Goal: Use online tool/utility: Utilize a website feature to perform a specific function

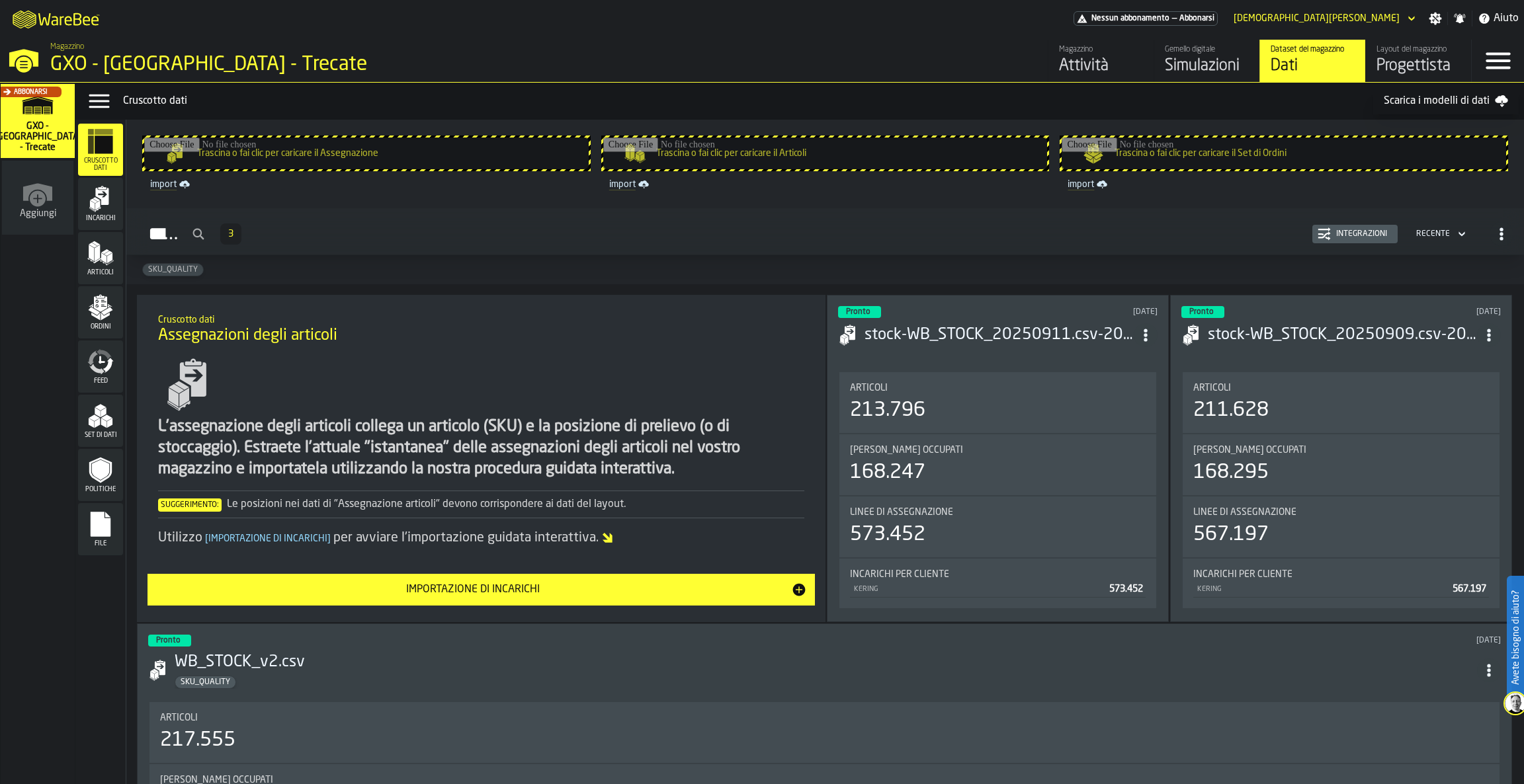
click at [737, 221] on div "Incarichi 3 Integrazioni Recente" at bounding box center [825, 234] width 1377 height 31
click at [1429, 47] on div "Layout del magazzino" at bounding box center [1418, 50] width 84 height 9
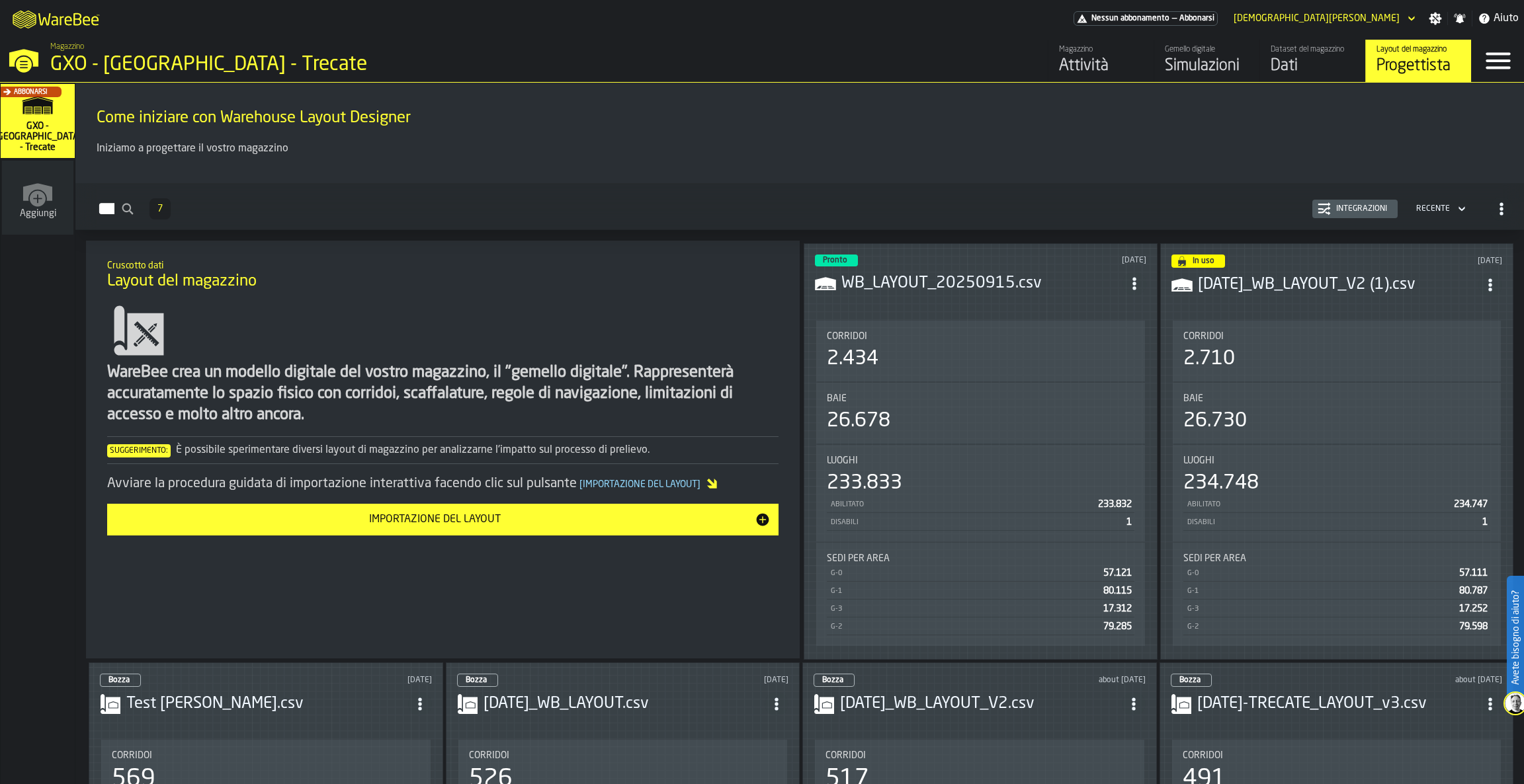
click at [908, 278] on h3 "WB_LAYOUT_20250915.csv" at bounding box center [981, 284] width 281 height 21
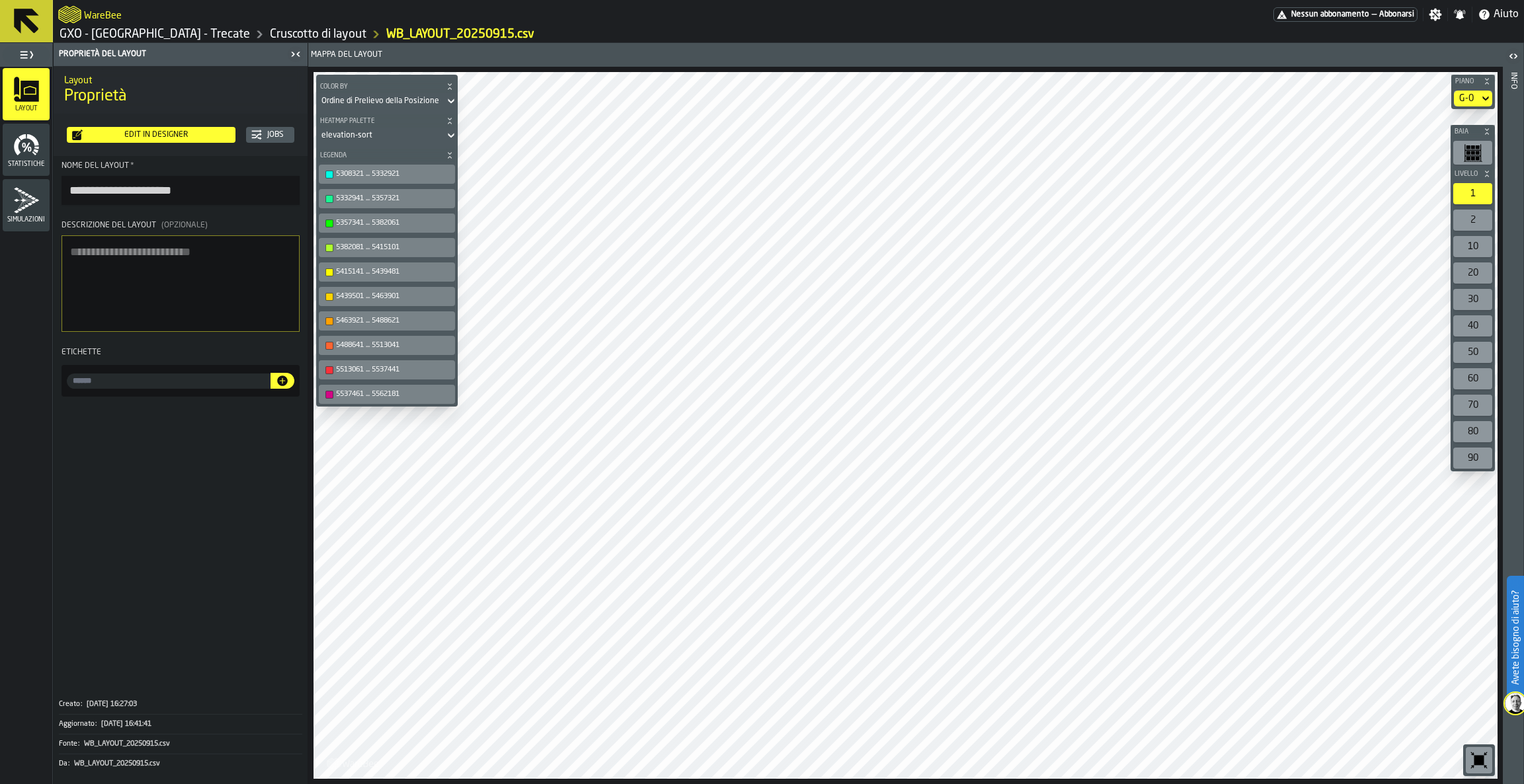
click at [170, 137] on div "Edit in Designer" at bounding box center [156, 135] width 147 height 9
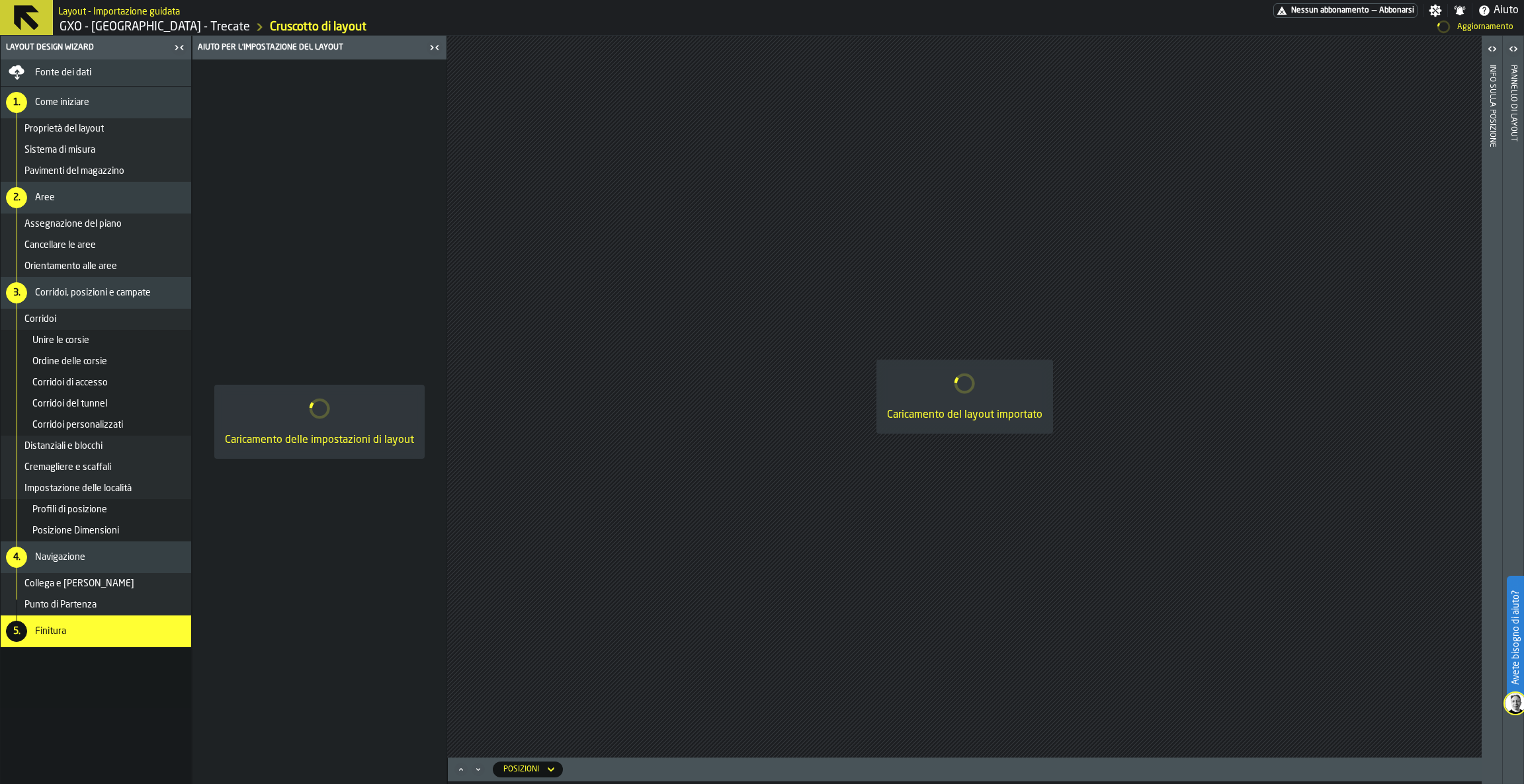
click at [116, 420] on span "Corridoi personalizzati" at bounding box center [78, 424] width 91 height 10
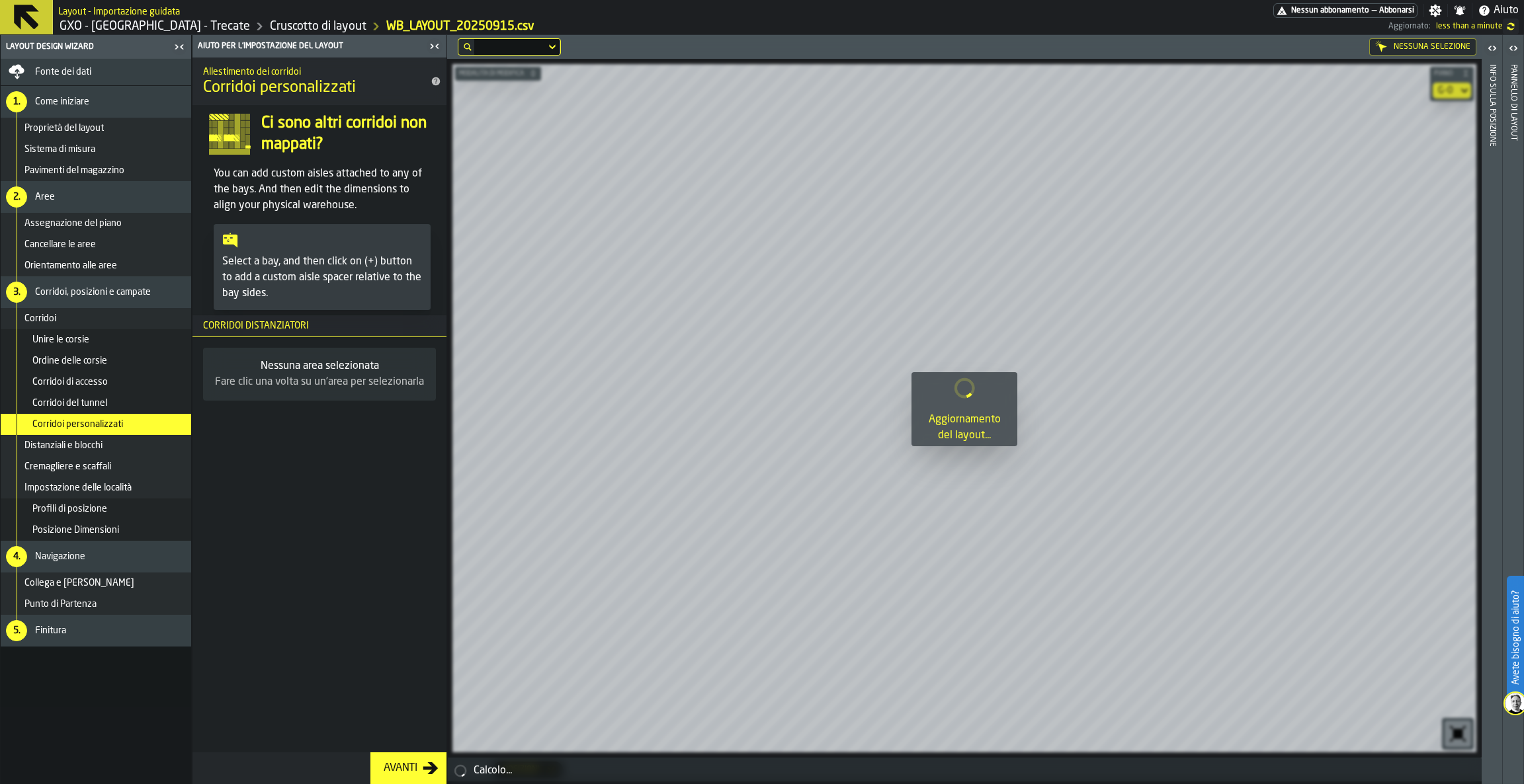
click at [128, 448] on div "Distanziali e blocchi" at bounding box center [105, 445] width 161 height 10
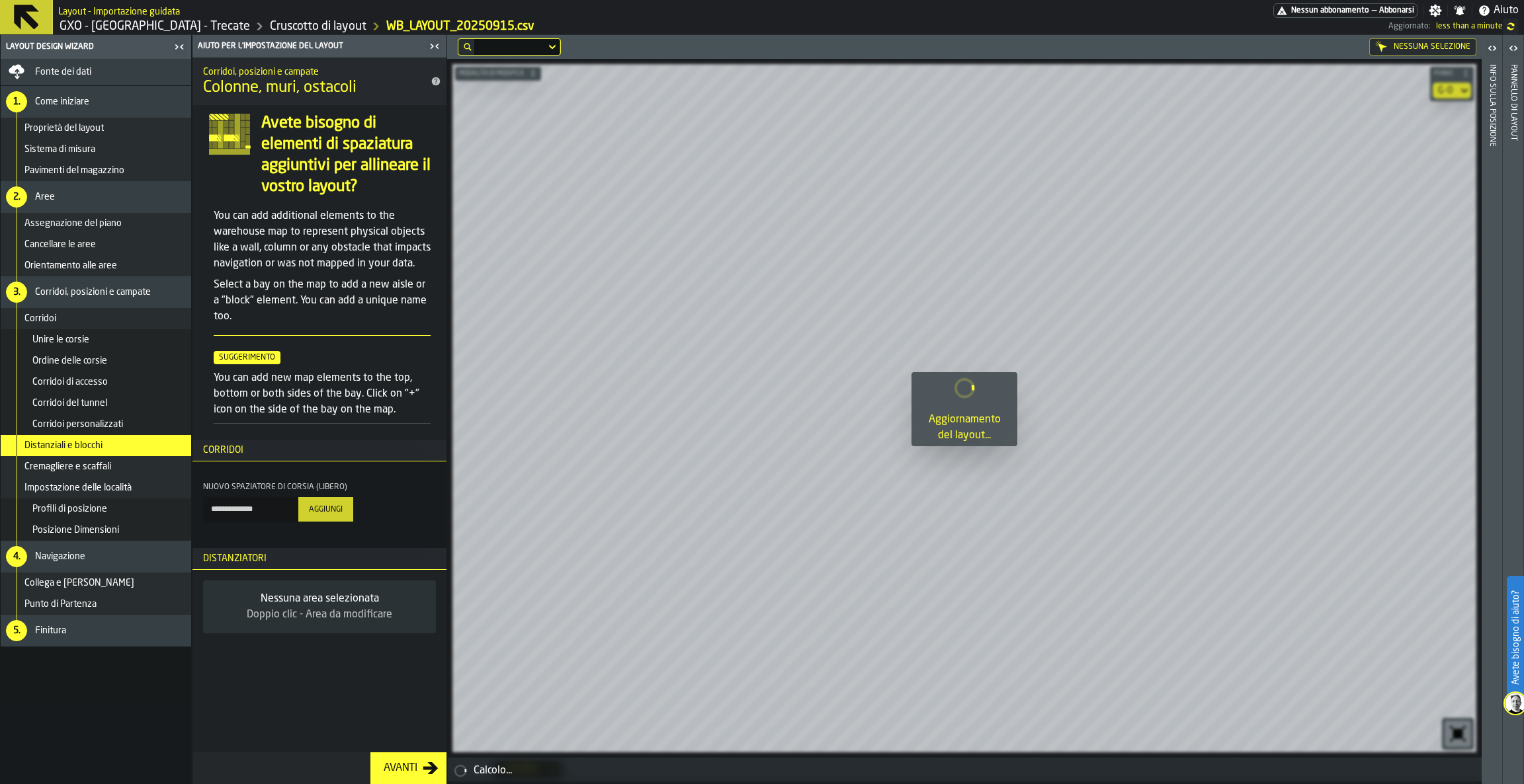
click at [126, 462] on div "Cremagliere e scaffali" at bounding box center [105, 466] width 161 height 10
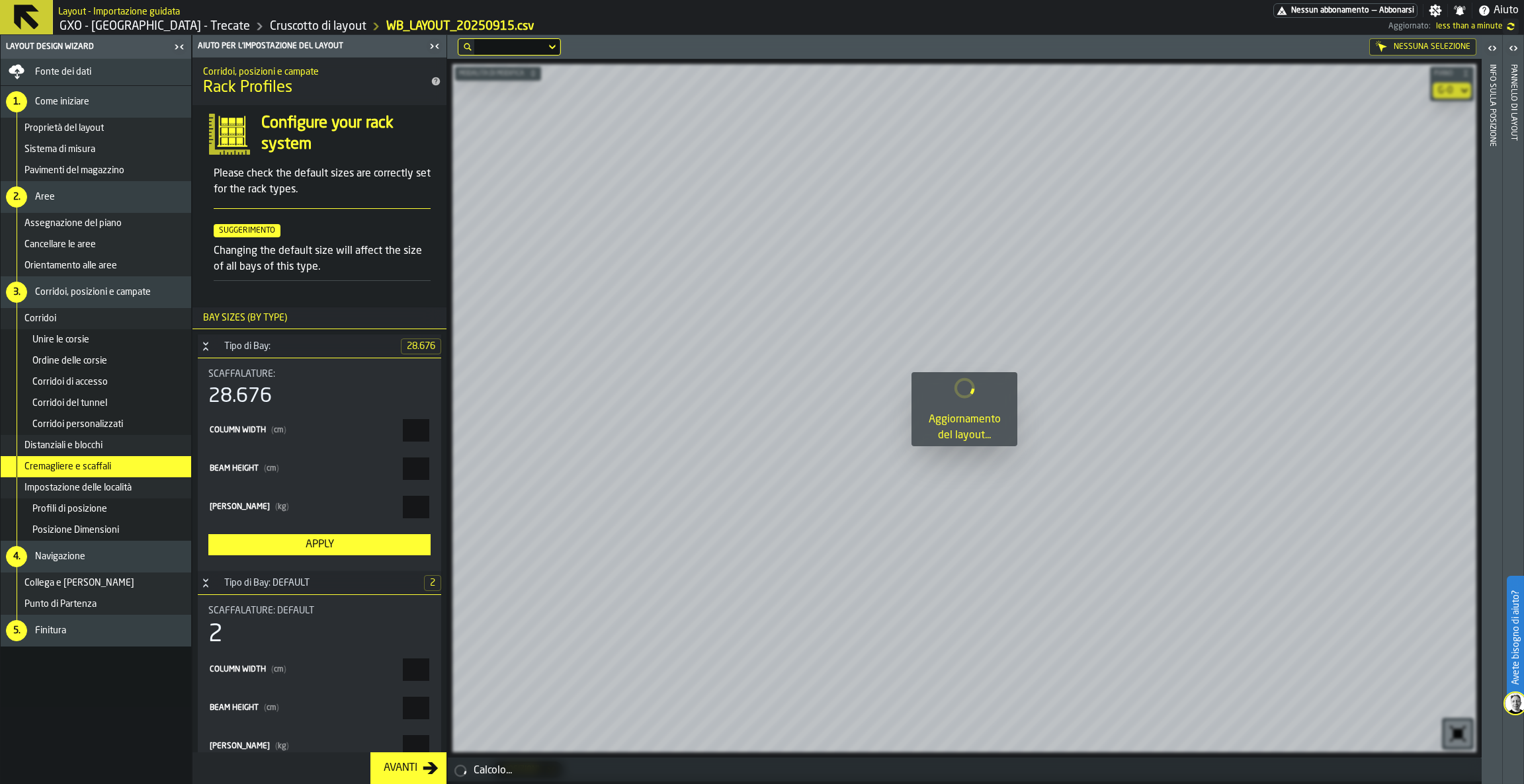
click at [126, 478] on div "Impostazione delle località" at bounding box center [95, 487] width 190 height 21
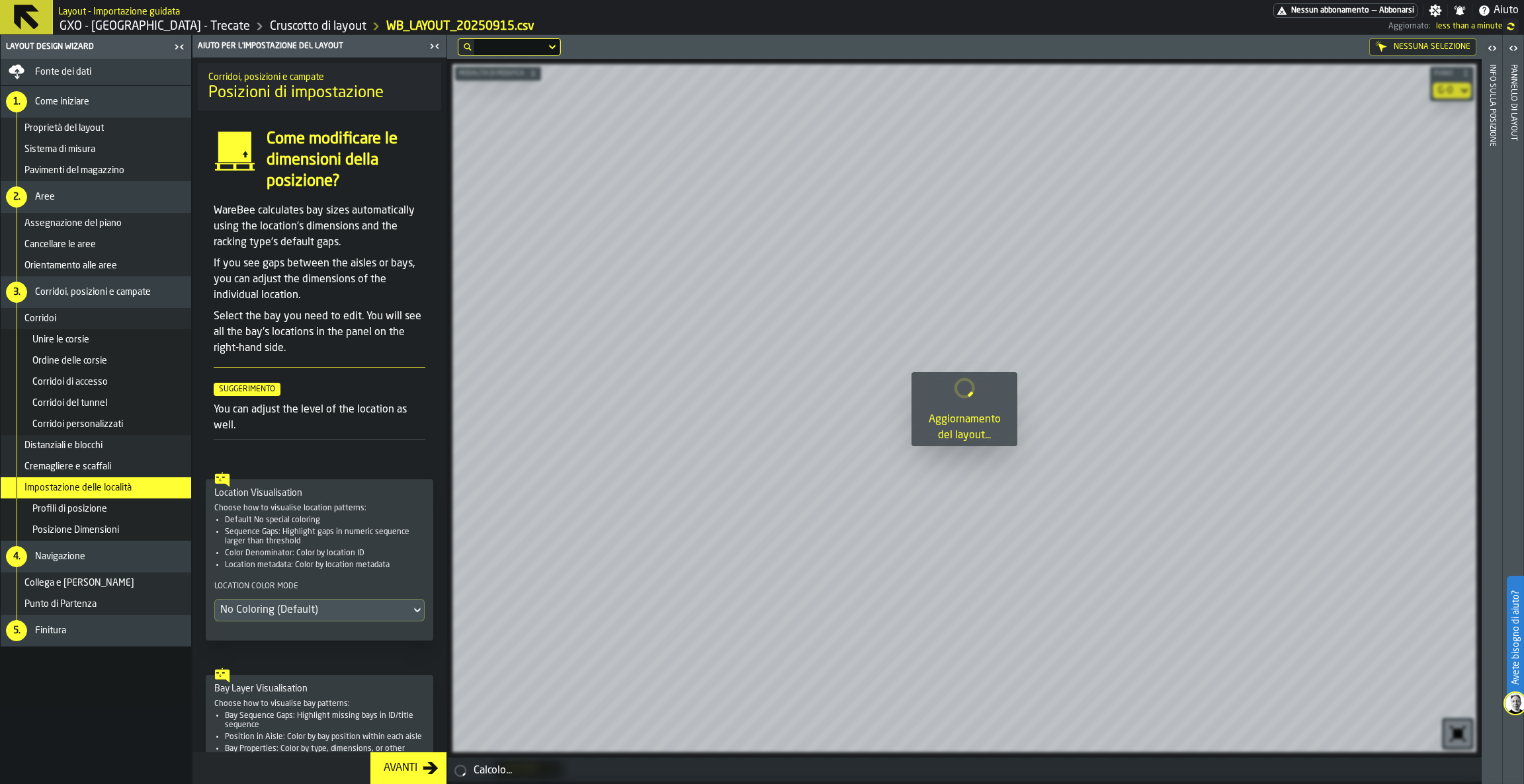
click at [125, 499] on div "Profili di posizione" at bounding box center [95, 509] width 190 height 21
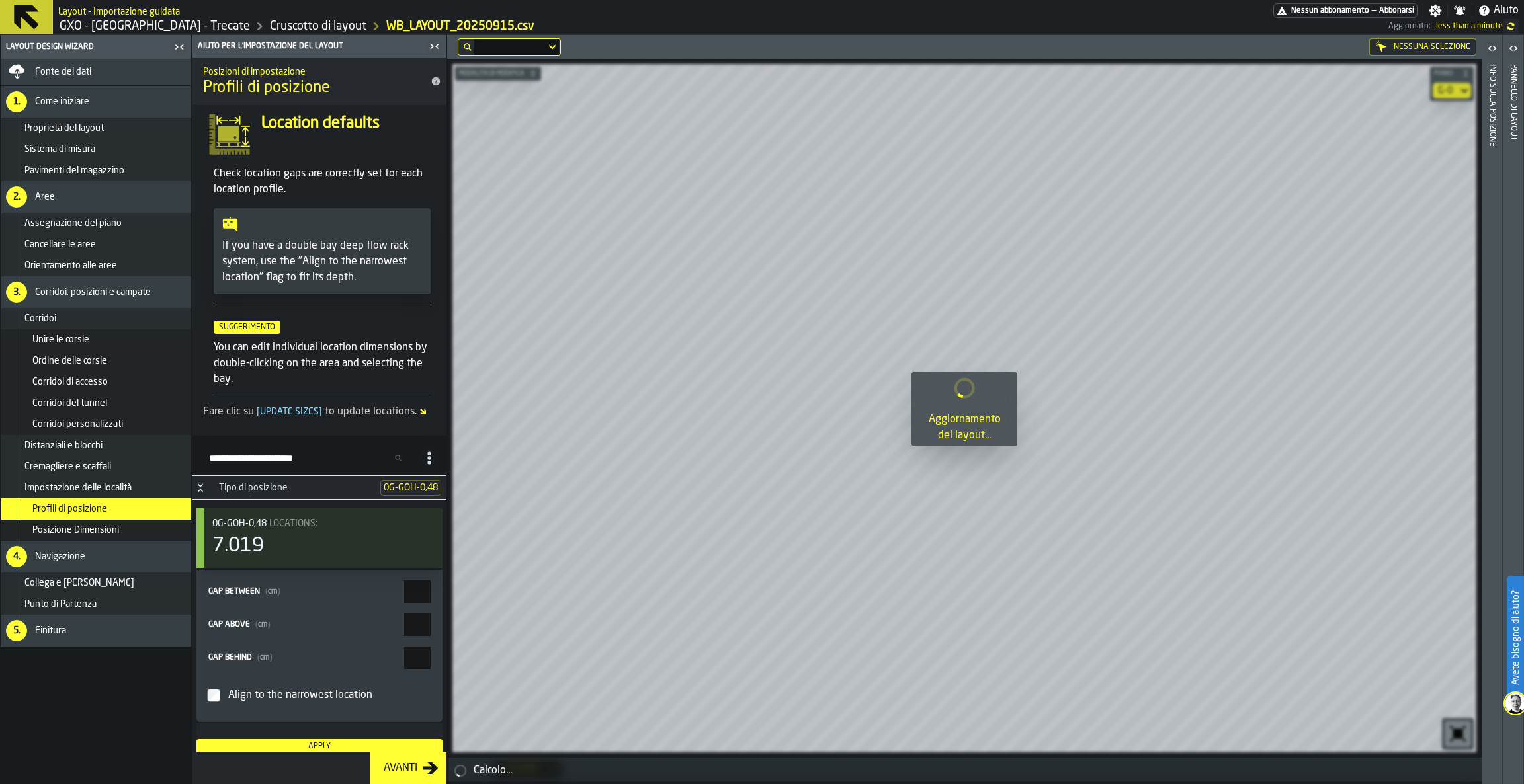
click at [147, 518] on div "Profili di posizione" at bounding box center [95, 509] width 190 height 21
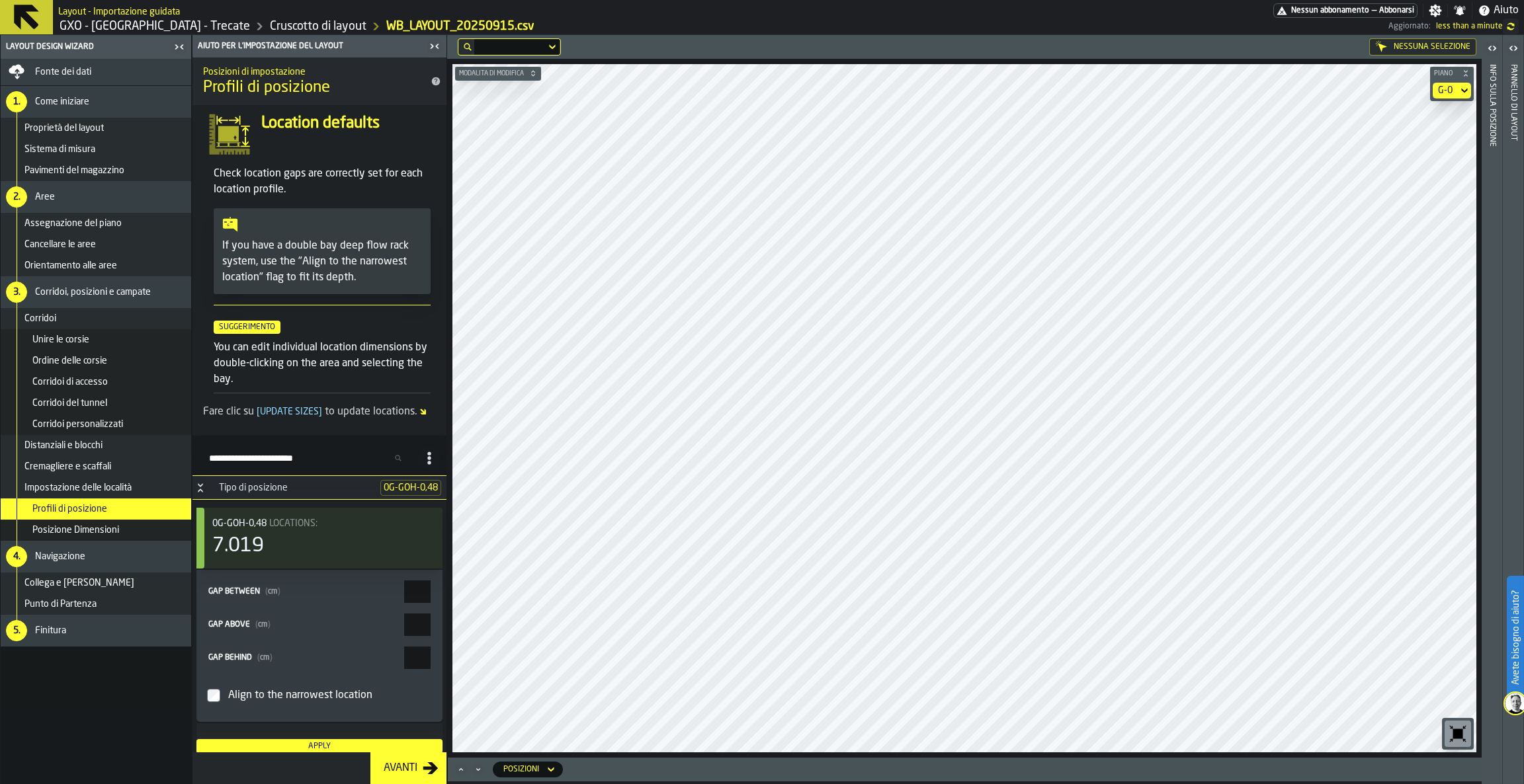
click at [117, 477] on div "Impostazione delle località" at bounding box center [95, 487] width 190 height 21
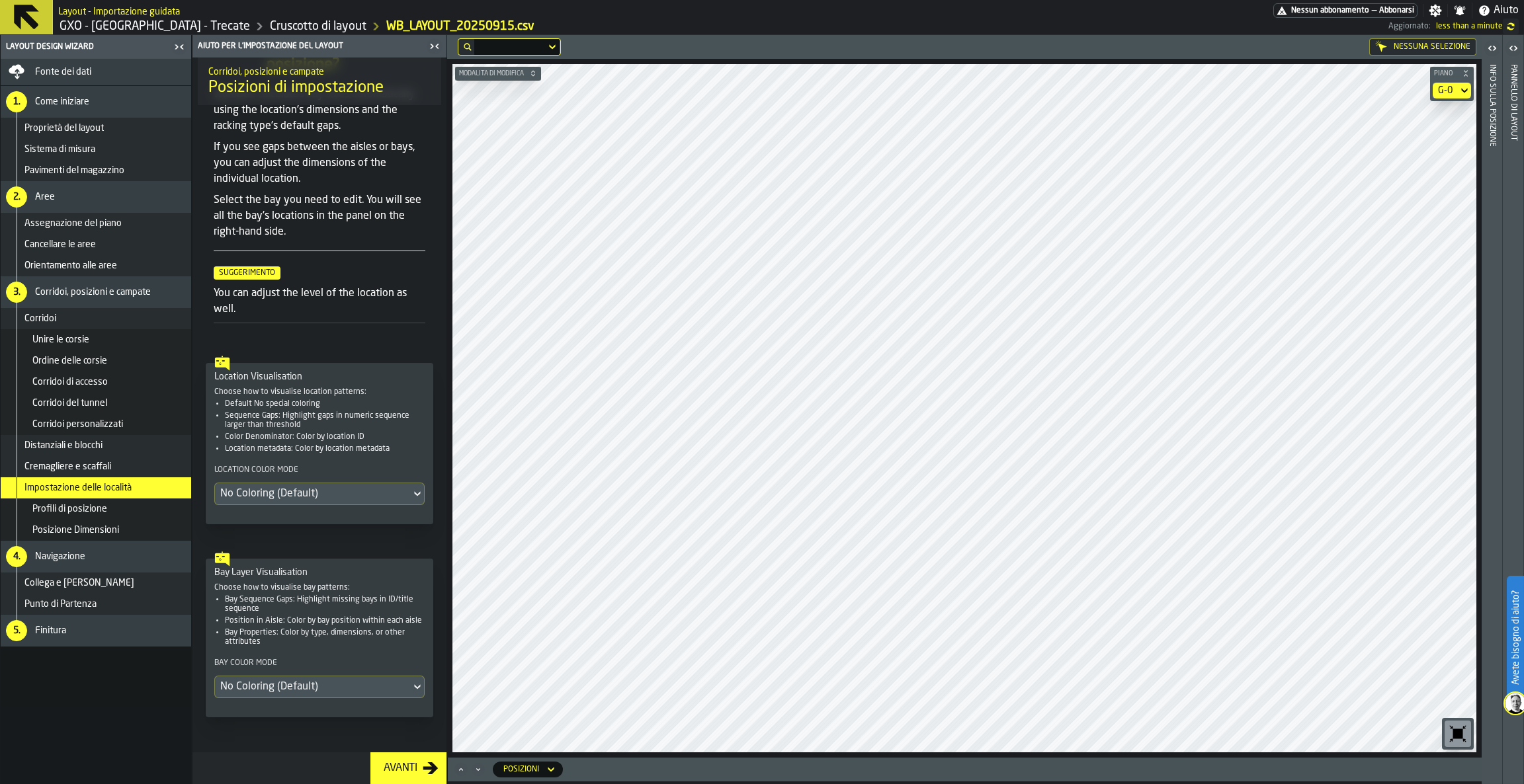
scroll to position [149, 0]
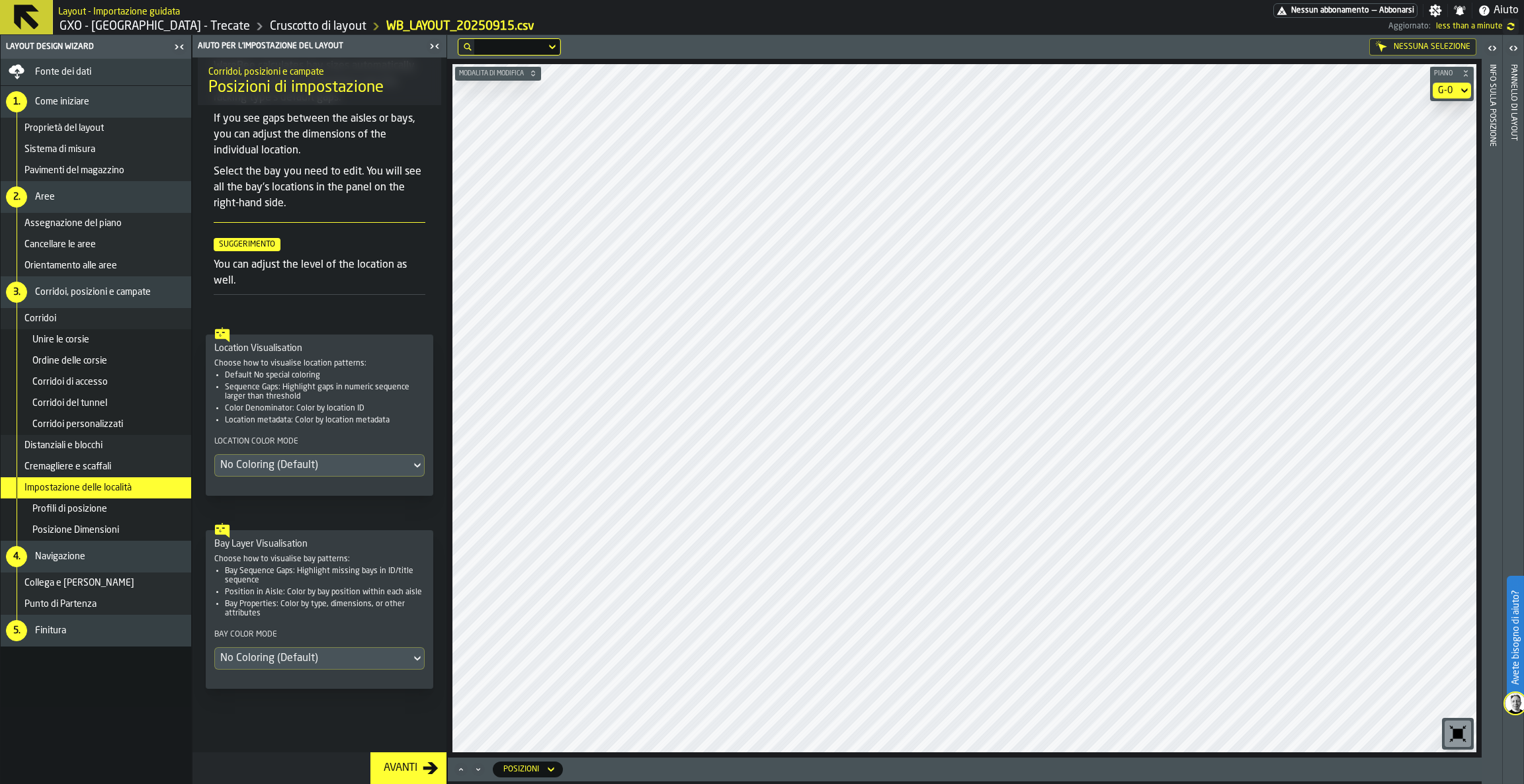
click at [302, 652] on div "No Coloring (Default)" at bounding box center [313, 658] width 185 height 16
click at [273, 735] on li "Indice del Bay" at bounding box center [272, 751] width 114 height 32
